Goal: Task Accomplishment & Management: Manage account settings

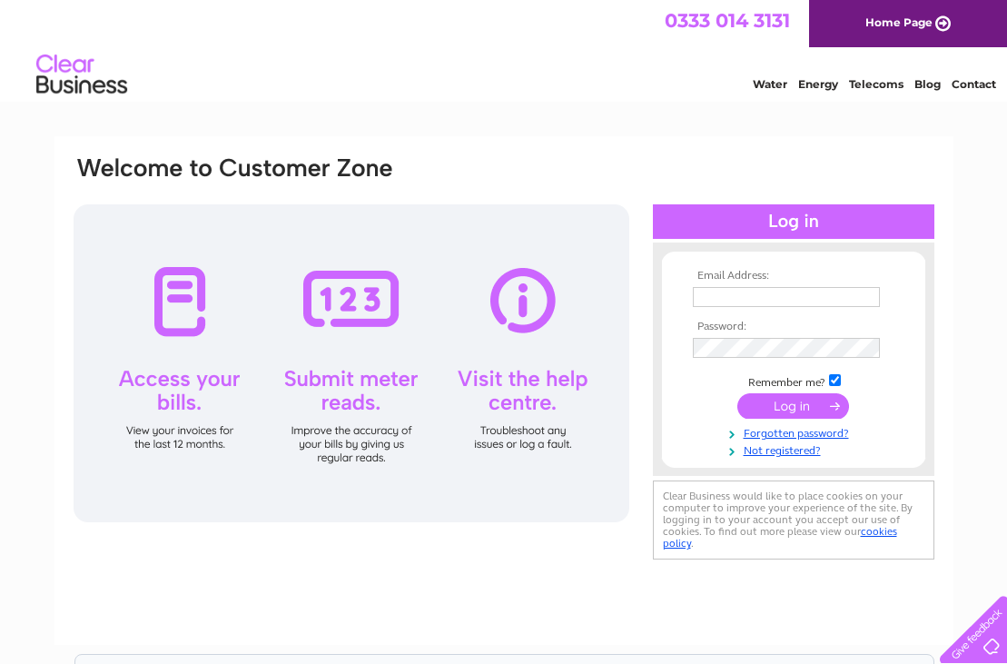
type input "hy@mjballantyne.co.uk"
click at [784, 403] on input "submit" at bounding box center [793, 405] width 112 height 25
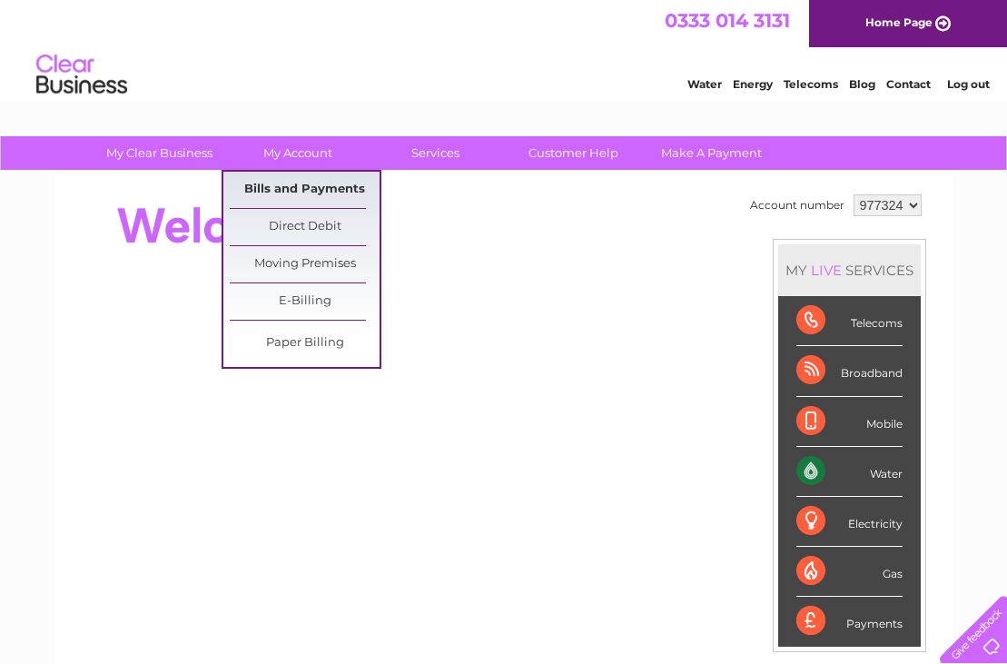
click at [291, 182] on link "Bills and Payments" at bounding box center [305, 190] width 150 height 36
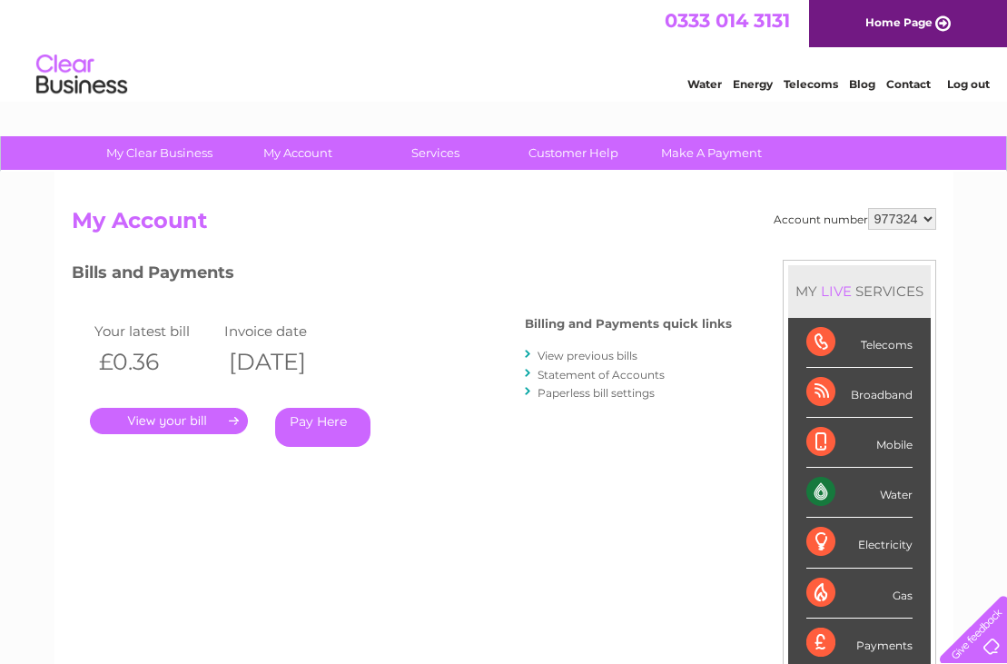
click at [144, 412] on link "." at bounding box center [169, 421] width 158 height 26
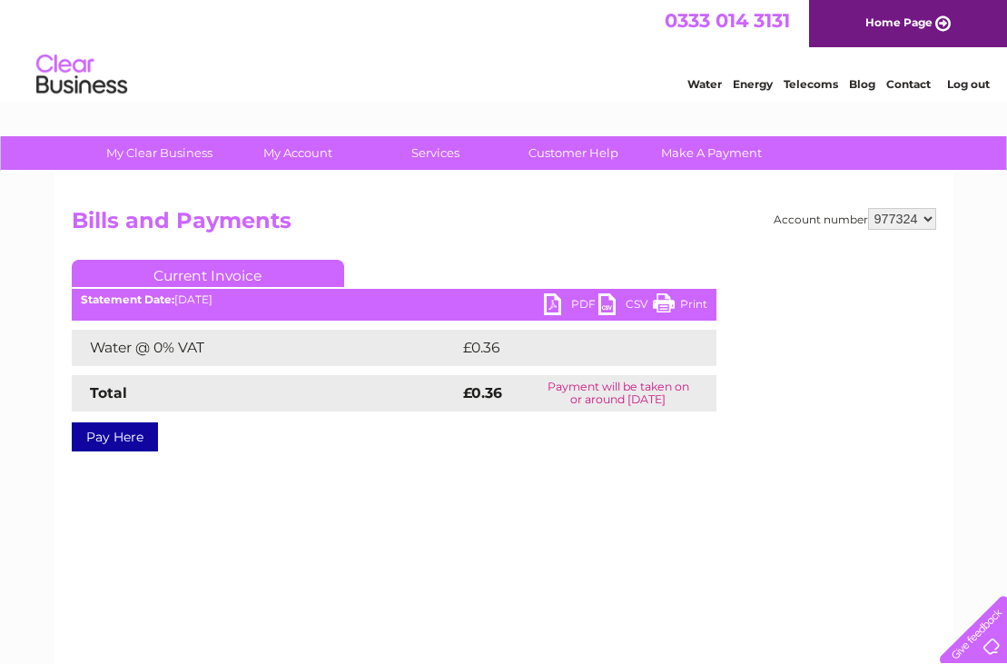
click at [550, 302] on link "PDF" at bounding box center [571, 306] width 54 height 26
